Goal: Go to known website: Access a specific website the user already knows

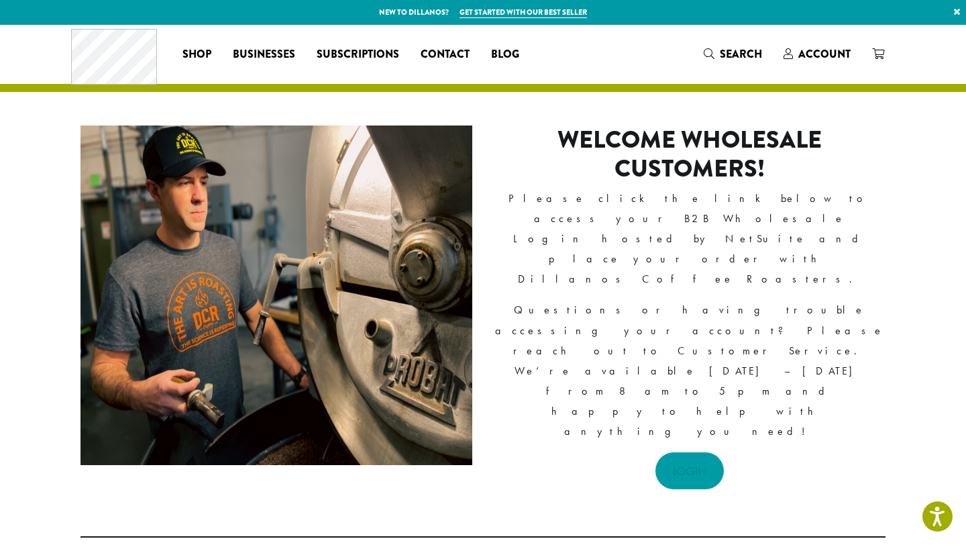
click at [681, 452] on link "LOGIN" at bounding box center [689, 470] width 69 height 37
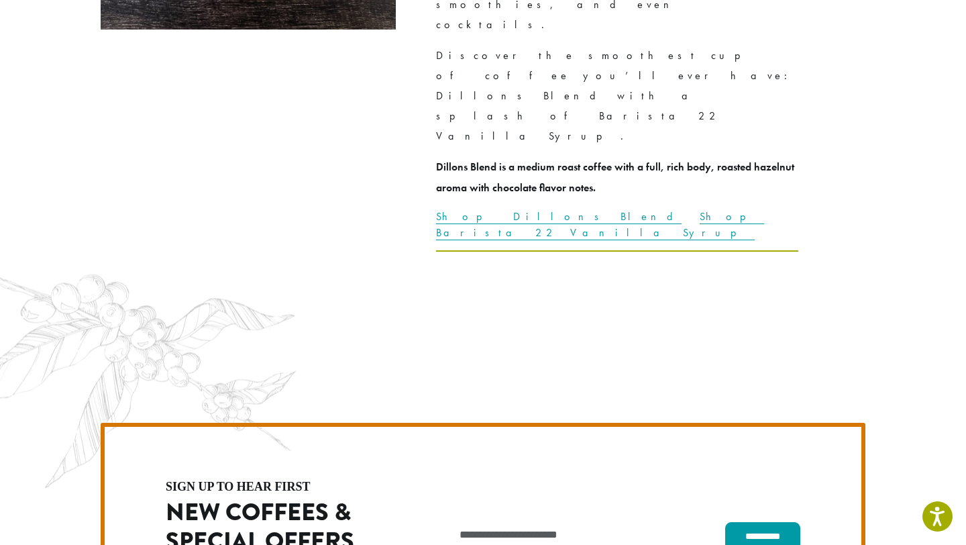
scroll to position [3790, 0]
